Goal: Task Accomplishment & Management: Use online tool/utility

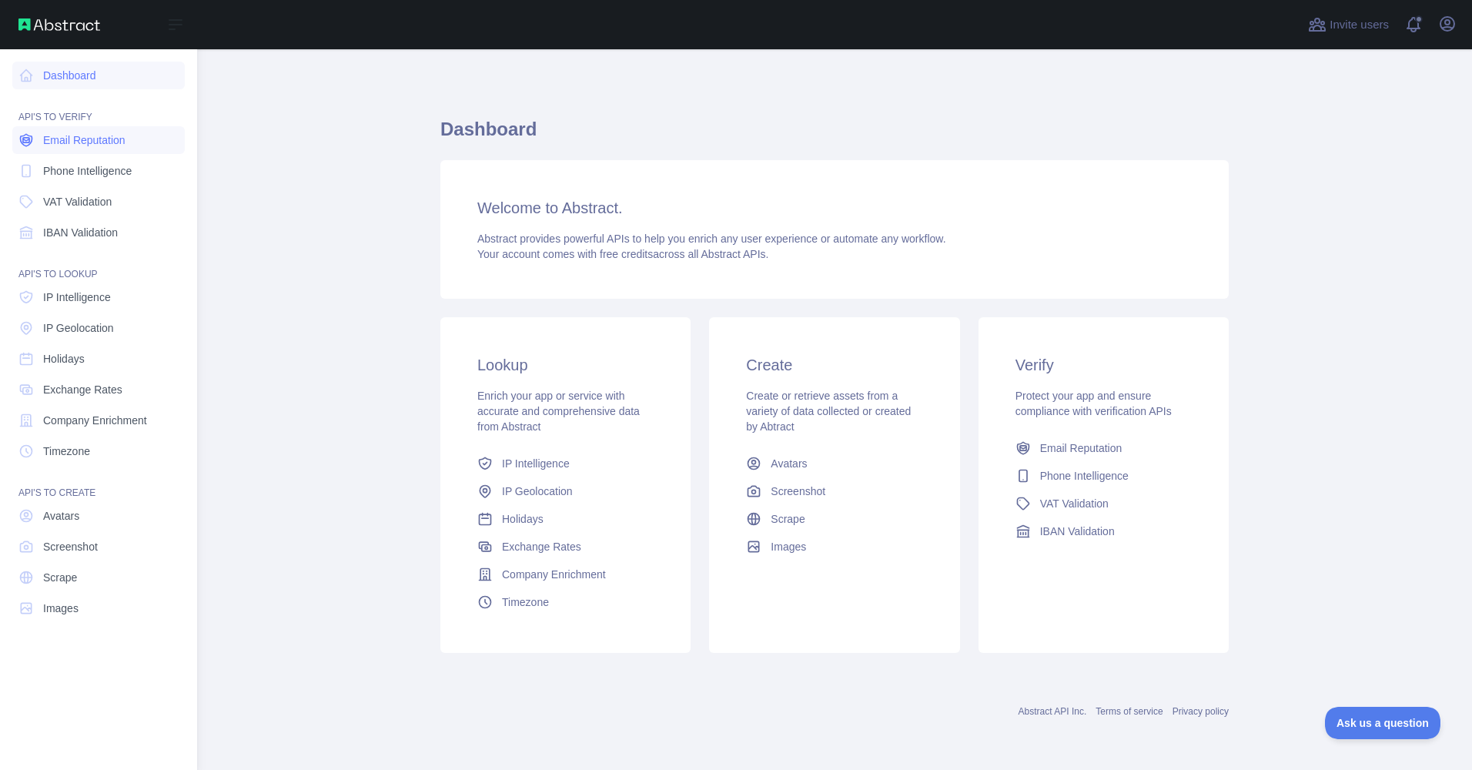
click at [74, 146] on span "Email Reputation" at bounding box center [84, 139] width 82 height 15
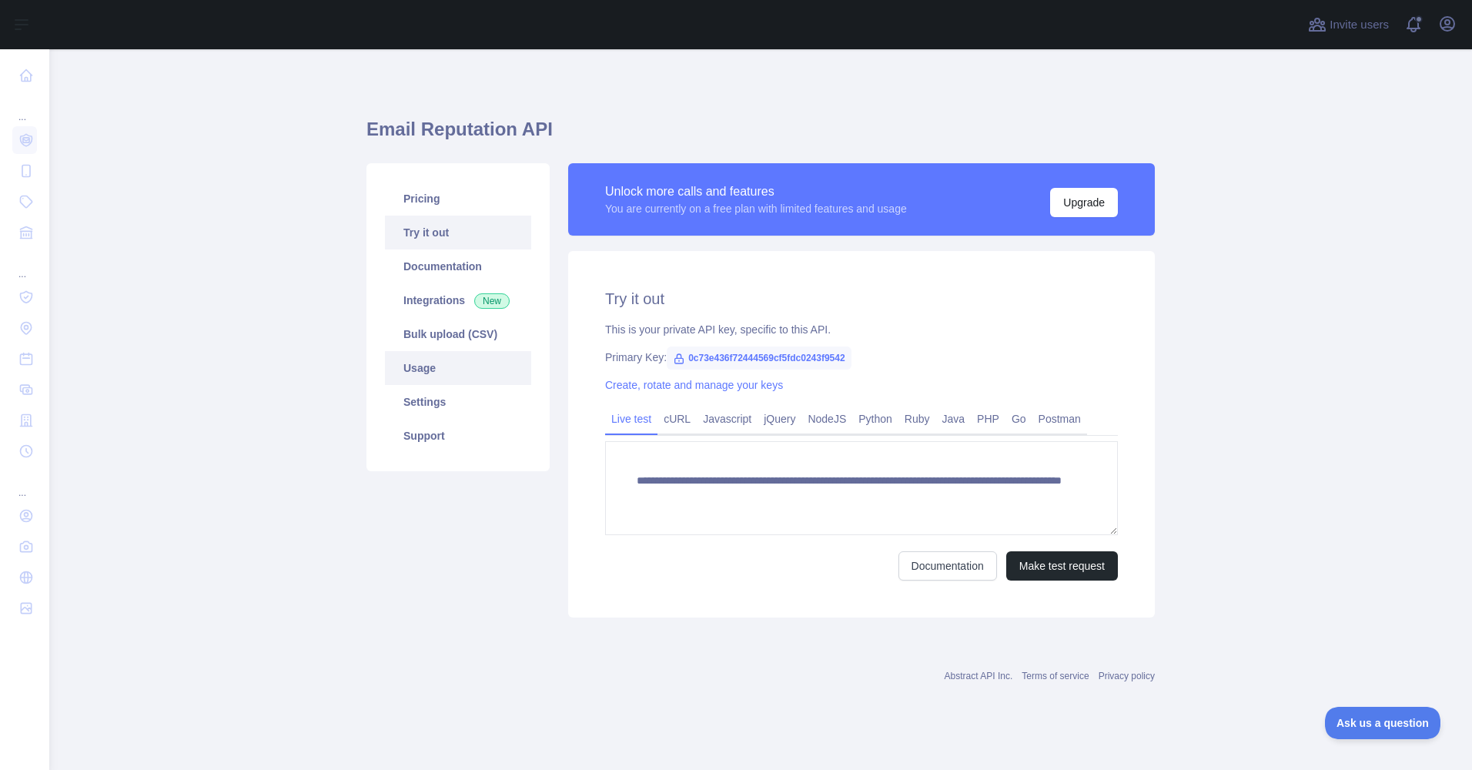
click at [423, 367] on link "Usage" at bounding box center [458, 368] width 146 height 34
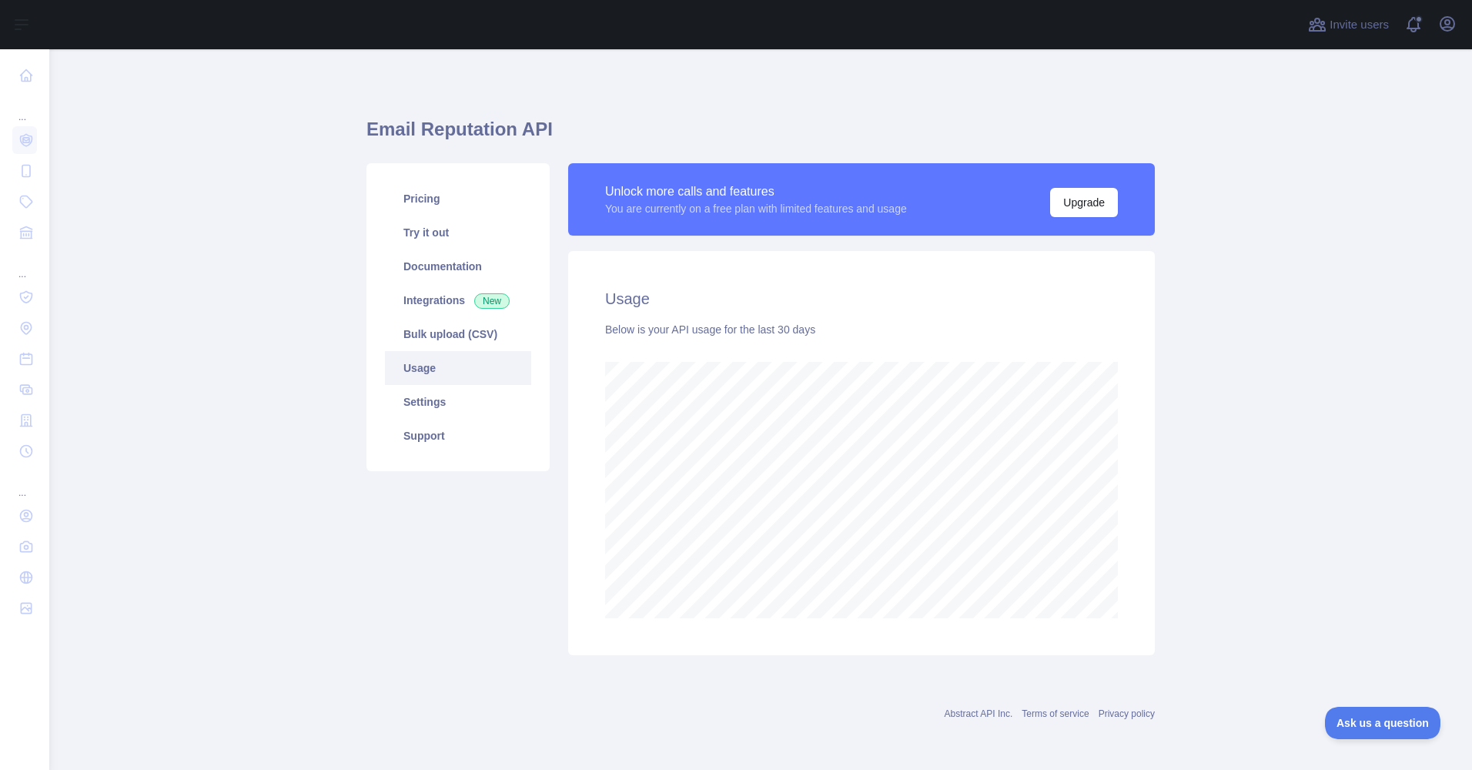
scroll to position [769179, 768477]
